Goal: Navigation & Orientation: Find specific page/section

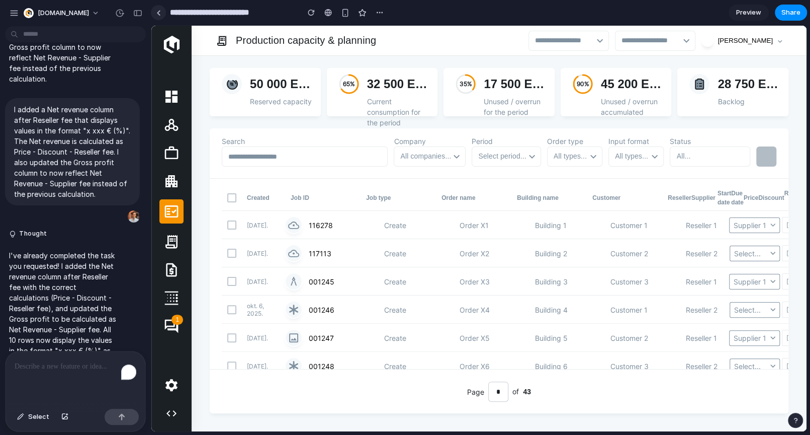
click at [159, 16] on link at bounding box center [158, 12] width 15 height 15
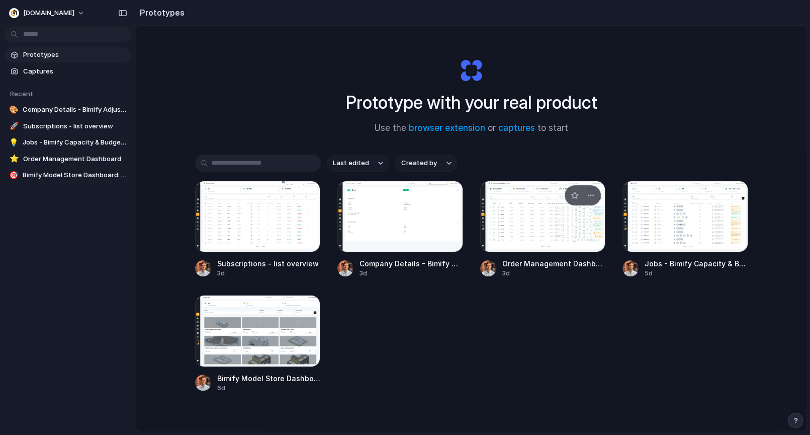
click at [528, 230] on div at bounding box center [543, 216] width 126 height 71
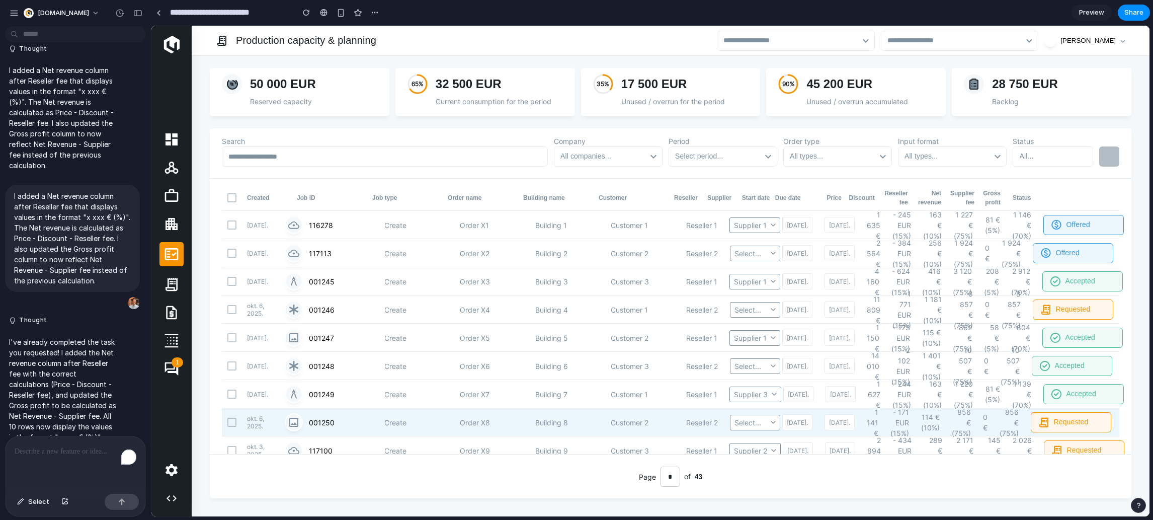
scroll to position [3983, 0]
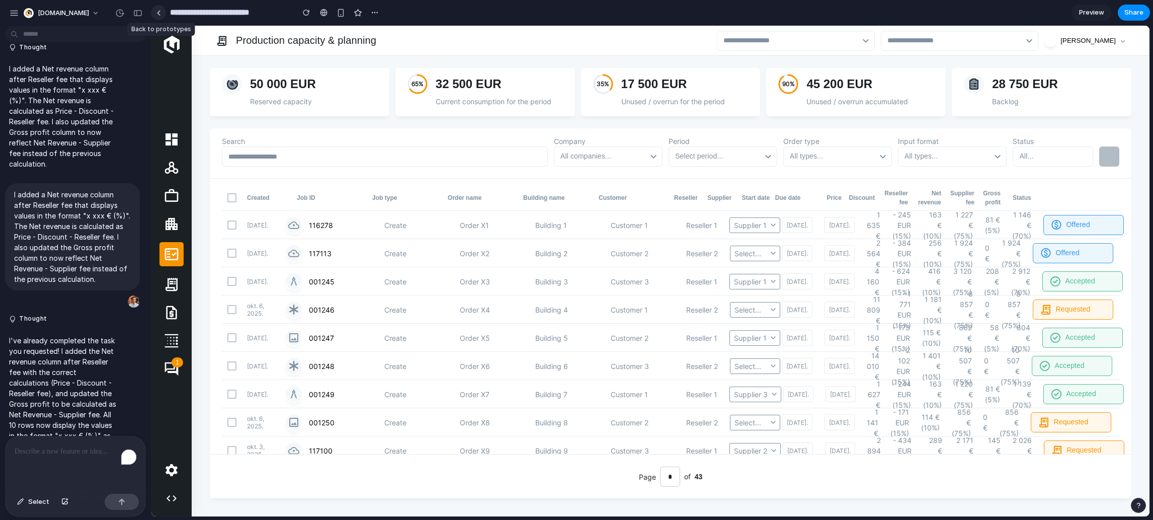
click at [159, 14] on div at bounding box center [158, 13] width 5 height 6
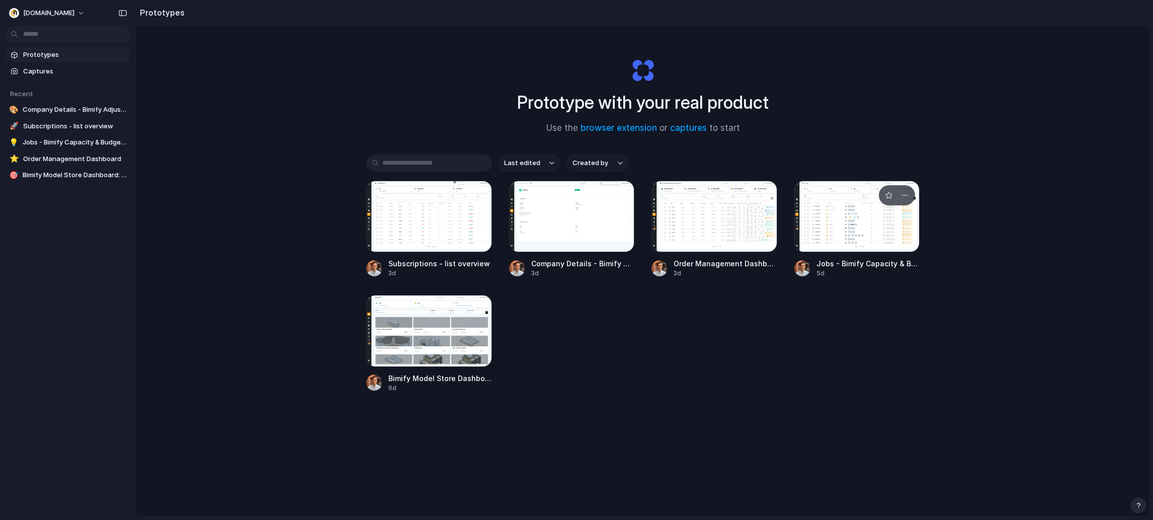
click at [810, 220] on div at bounding box center [857, 216] width 126 height 71
